Goal: Transaction & Acquisition: Purchase product/service

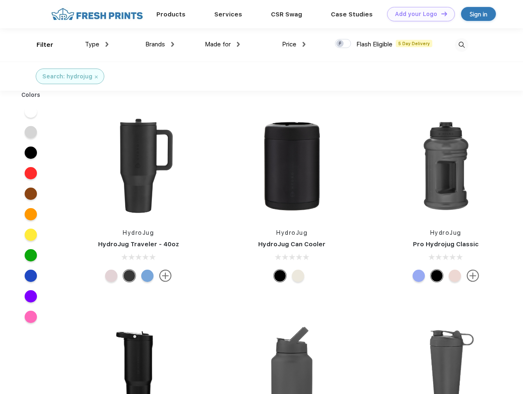
click at [418, 14] on link "Add your Logo Design Tool" at bounding box center [421, 14] width 68 height 14
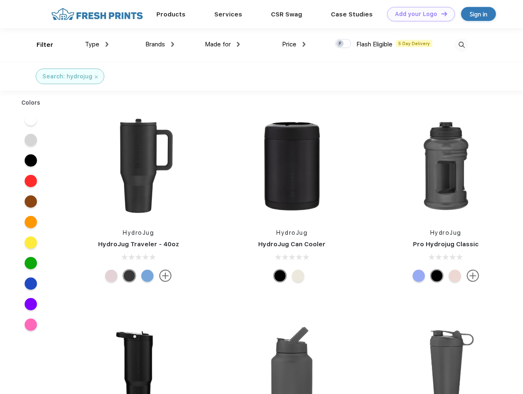
click at [0, 0] on div "Design Tool" at bounding box center [0, 0] width 0 height 0
click at [440, 14] on link "Add your Logo Design Tool" at bounding box center [421, 14] width 68 height 14
click at [39, 45] on div "Filter" at bounding box center [45, 44] width 17 height 9
click at [97, 44] on span "Type" at bounding box center [92, 44] width 14 height 7
click at [160, 44] on span "Brands" at bounding box center [155, 44] width 20 height 7
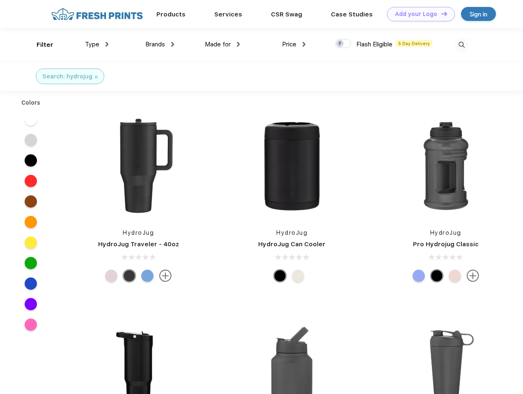
click at [222, 44] on span "Made for" at bounding box center [218, 44] width 26 height 7
click at [294, 44] on span "Price" at bounding box center [289, 44] width 14 height 7
click at [343, 44] on div at bounding box center [343, 43] width 16 height 9
click at [340, 44] on input "checkbox" at bounding box center [337, 41] width 5 height 5
click at [461, 45] on img at bounding box center [462, 45] width 14 height 14
